Goal: Check status: Check status

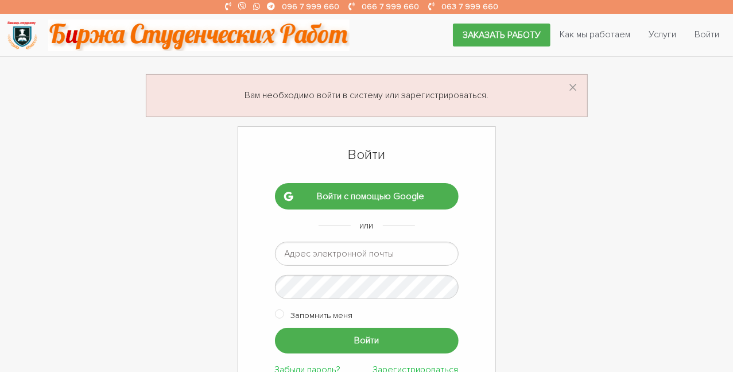
click at [329, 243] on input "email" at bounding box center [367, 254] width 184 height 24
click at [326, 247] on input "email" at bounding box center [367, 254] width 184 height 24
type input "ok.sokolova007@gmail.com"
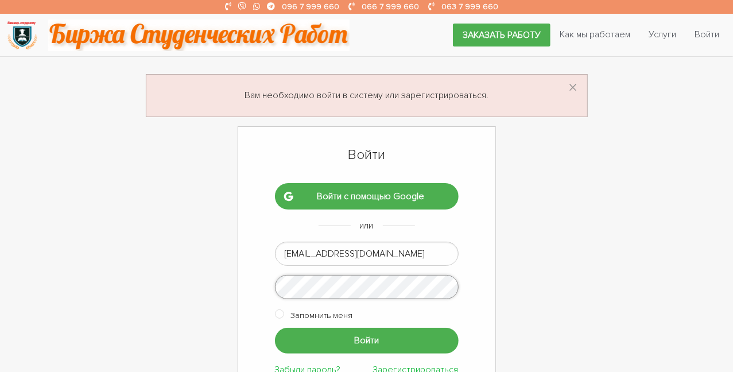
scroll to position [60, 0]
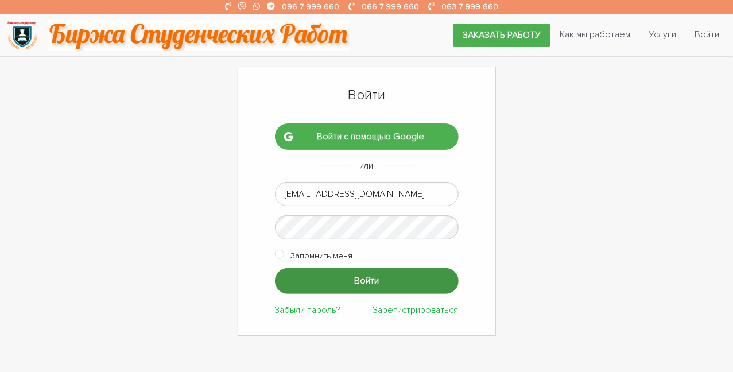
click at [366, 283] on input "Войти" at bounding box center [367, 281] width 184 height 26
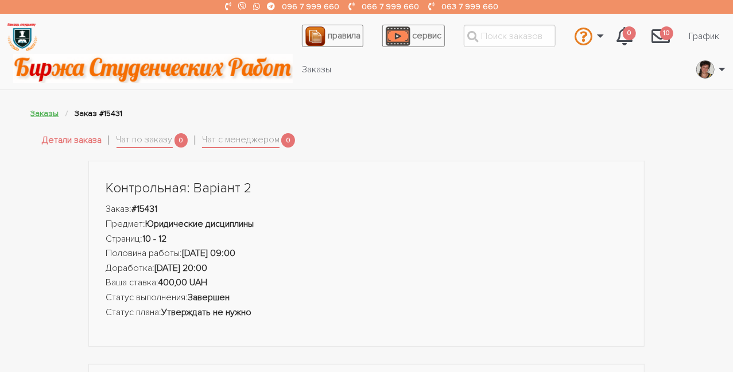
click at [44, 110] on link "Заказы" at bounding box center [45, 113] width 28 height 10
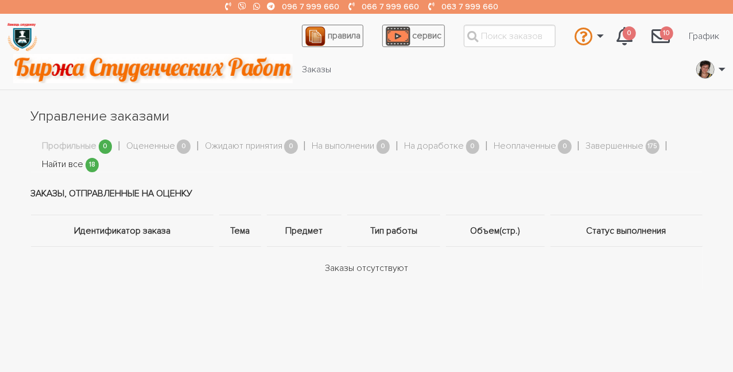
click at [58, 167] on link "Найти все" at bounding box center [62, 164] width 41 height 15
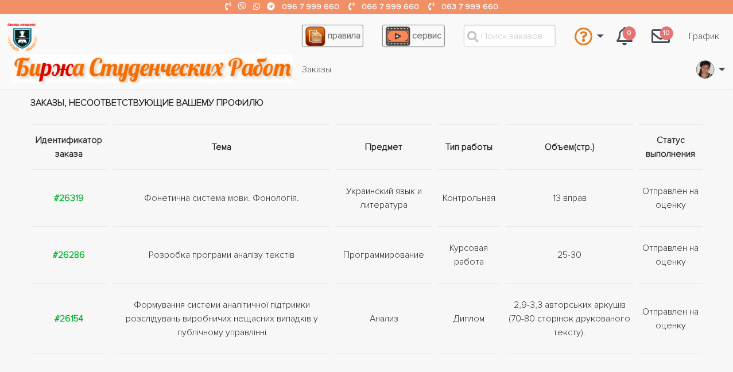
scroll to position [60, 0]
